Goal: Information Seeking & Learning: Find specific fact

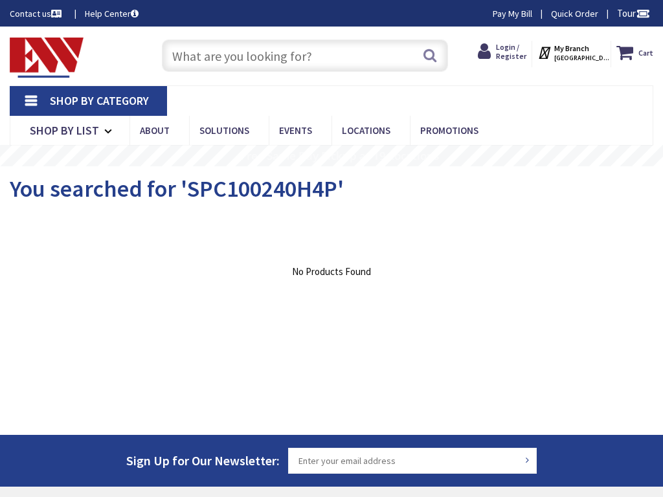
type input "at, [STREET_ADDRESS][US_STATE]"
